Goal: Obtain resource: Obtain resource

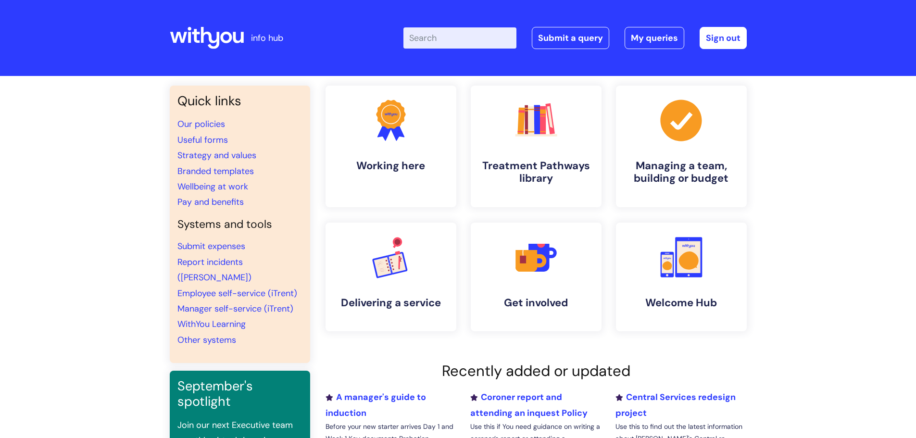
click at [442, 38] on input "Enter your search term here..." at bounding box center [459, 37] width 113 height 21
type input "referral"
click button "Search" at bounding box center [0, 0] width 0 height 0
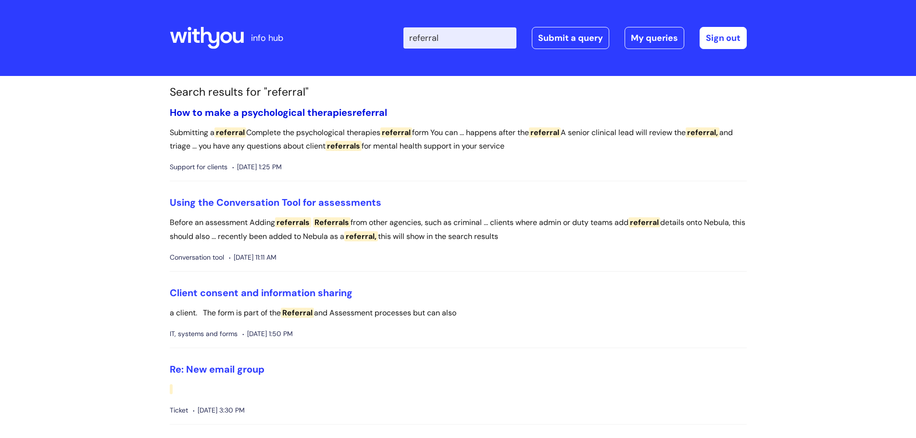
click at [336, 111] on link "How to make a psychological therapies referral" at bounding box center [278, 112] width 217 height 13
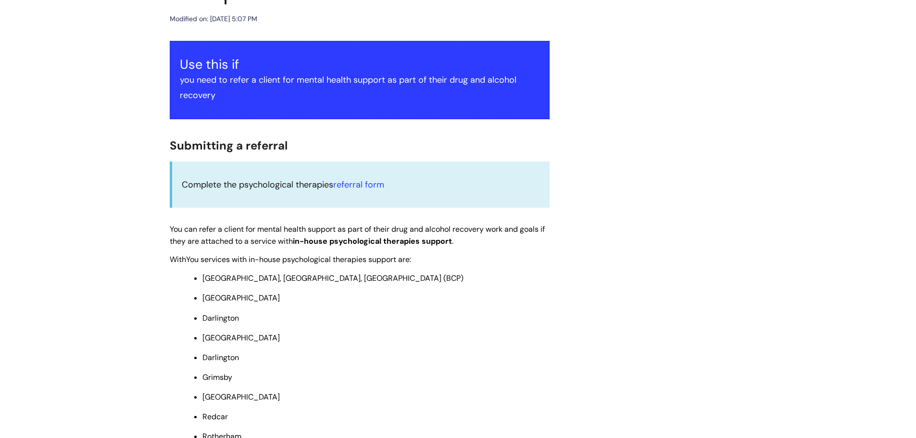
scroll to position [192, 0]
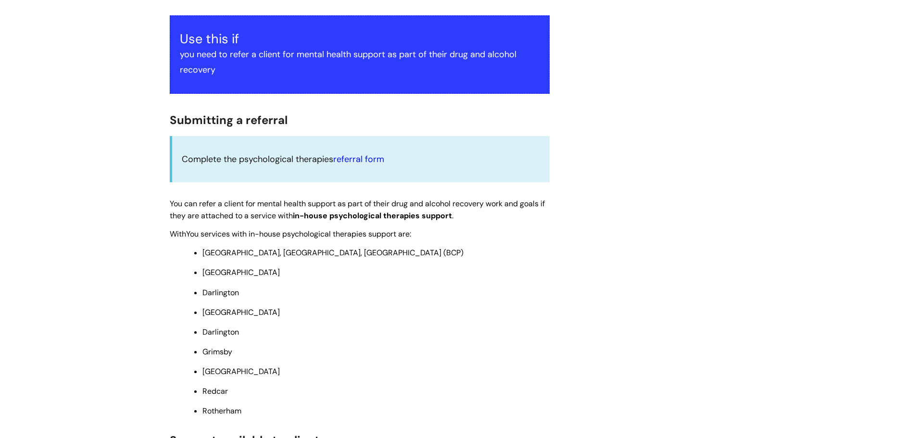
click at [356, 159] on link "referral form" at bounding box center [358, 159] width 51 height 12
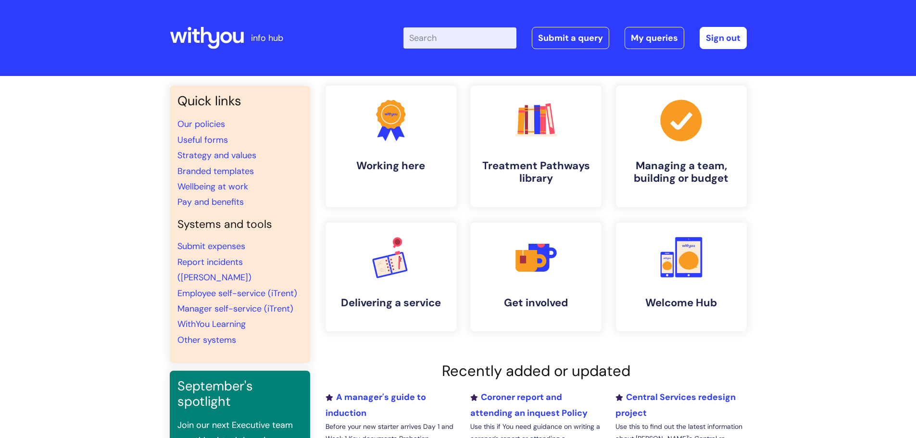
click at [454, 35] on input "Enter your search term here..." at bounding box center [459, 37] width 113 height 21
type input "referr"
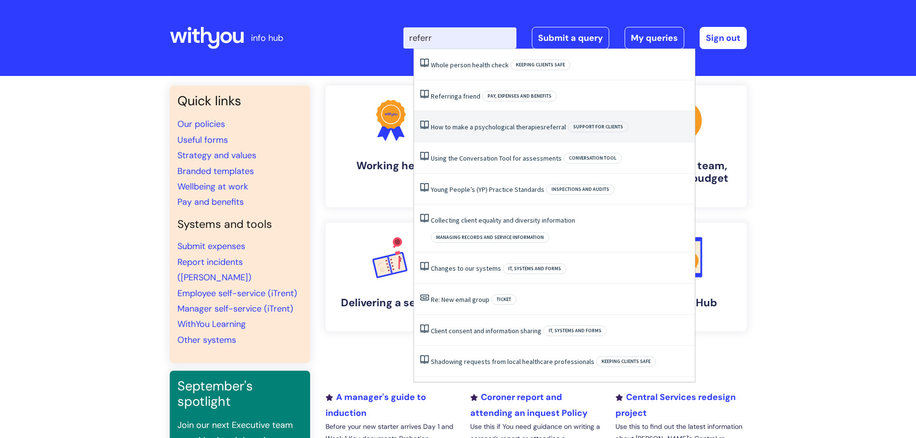
click at [472, 129] on link "How to make a psychological therapies referral" at bounding box center [498, 127] width 135 height 9
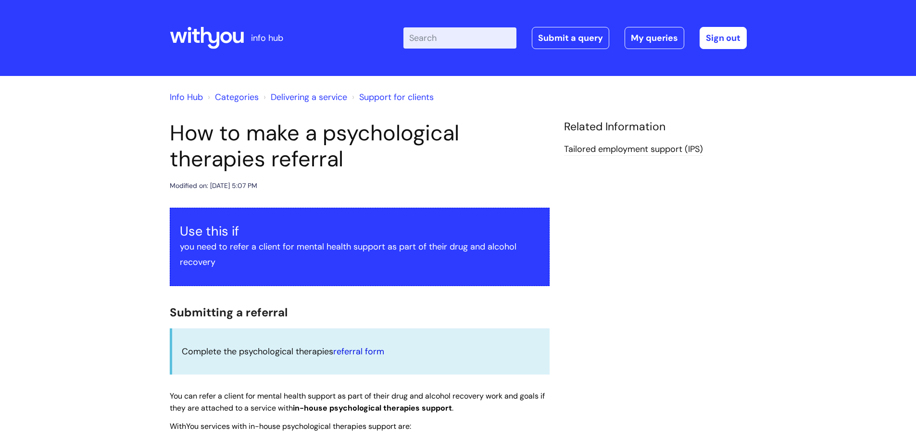
click at [355, 348] on link "referral form" at bounding box center [358, 352] width 51 height 12
